Goal: Navigation & Orientation: Find specific page/section

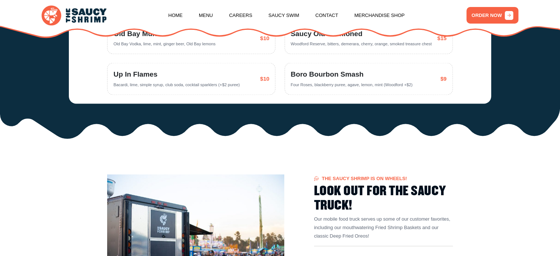
scroll to position [1657, 0]
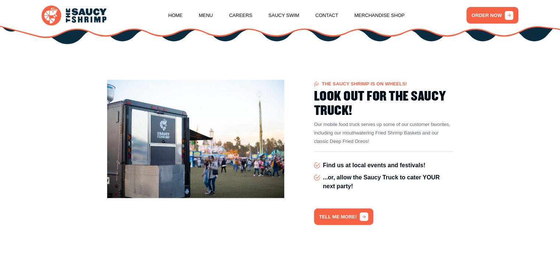
click at [344, 209] on link "TELL ME MORE!" at bounding box center [343, 216] width 59 height 17
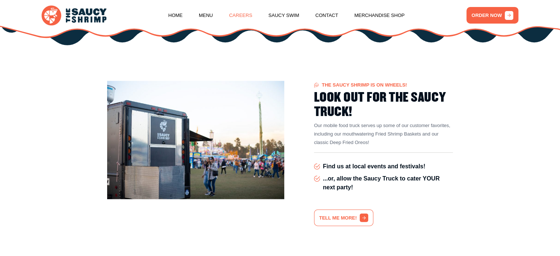
click at [240, 12] on link "Careers" at bounding box center [240, 15] width 23 height 28
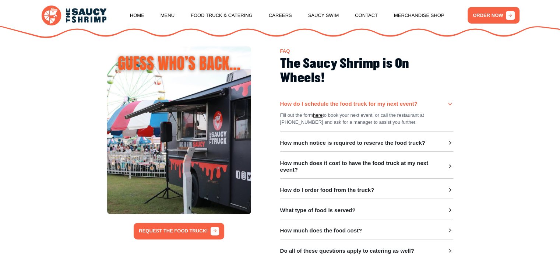
scroll to position [149, 0]
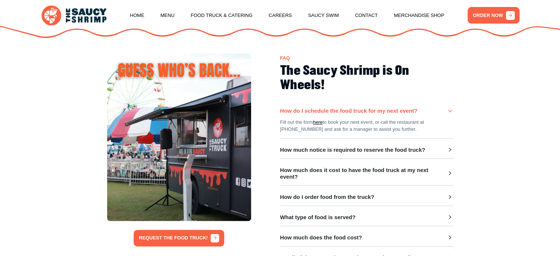
click at [447, 117] on div "Fill out the form here to book your next event, or call the restaurant at [PHON…" at bounding box center [366, 123] width 173 height 18
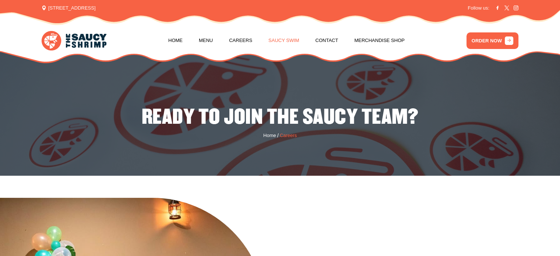
click at [287, 39] on link "Saucy Swim" at bounding box center [283, 41] width 31 height 28
click at [327, 42] on link "Contact" at bounding box center [326, 41] width 23 height 28
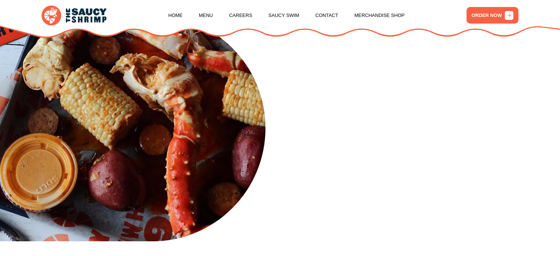
scroll to position [295, 0]
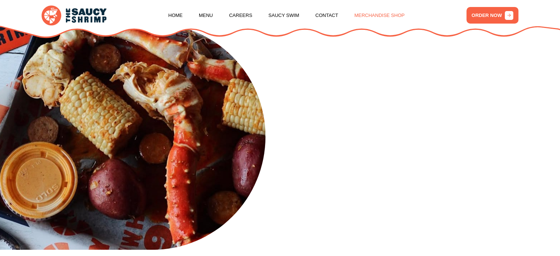
click at [361, 19] on link "Merchandise Shop" at bounding box center [379, 15] width 50 height 28
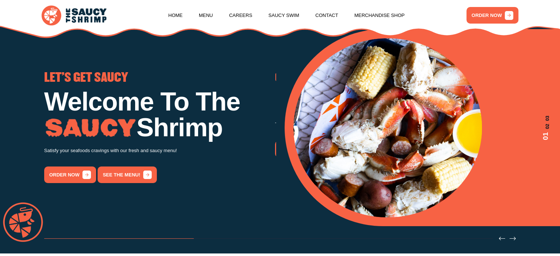
scroll to position [37, 0]
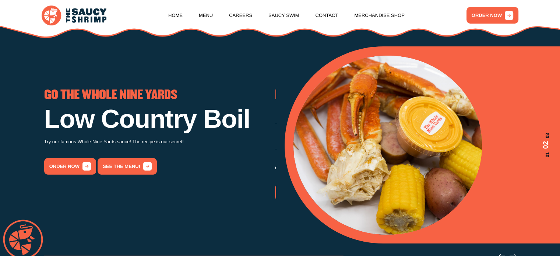
click at [548, 135] on span "03" at bounding box center [545, 135] width 11 height 5
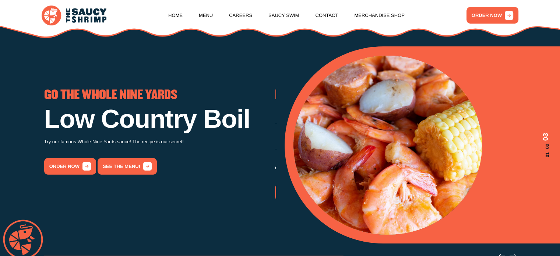
click at [548, 156] on span "01" at bounding box center [545, 154] width 11 height 5
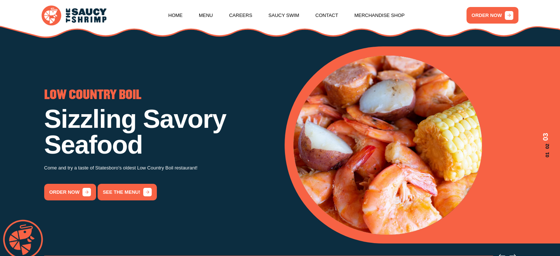
click at [548, 156] on span "01" at bounding box center [545, 154] width 11 height 5
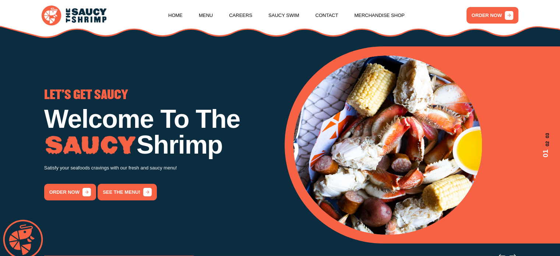
click at [548, 146] on span "02" at bounding box center [545, 143] width 11 height 5
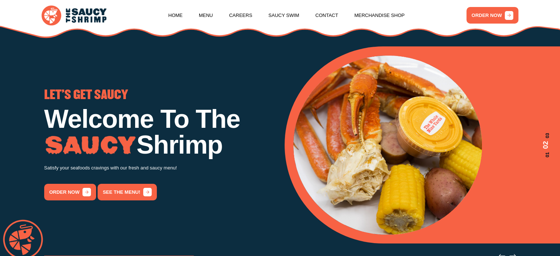
click at [548, 137] on span "03" at bounding box center [545, 135] width 11 height 5
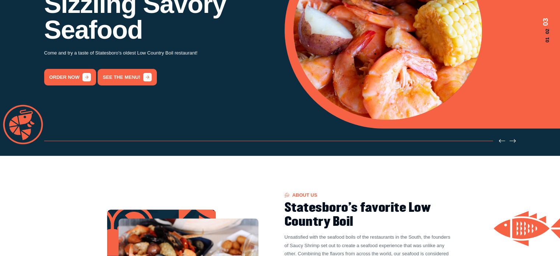
scroll to position [0, 0]
